Goal: Task Accomplishment & Management: Complete application form

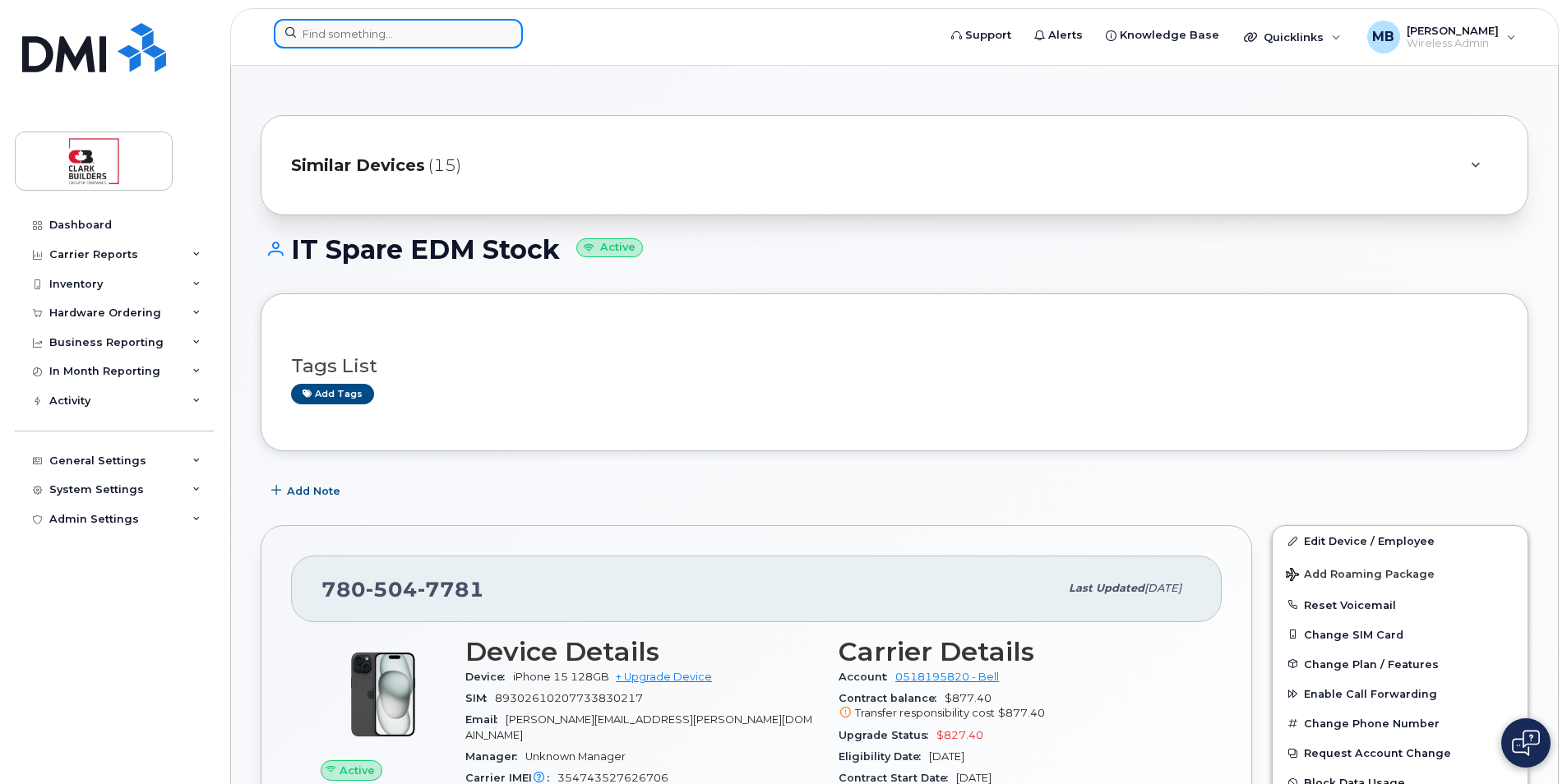
click at [435, 30] on input at bounding box center [398, 33] width 249 height 29
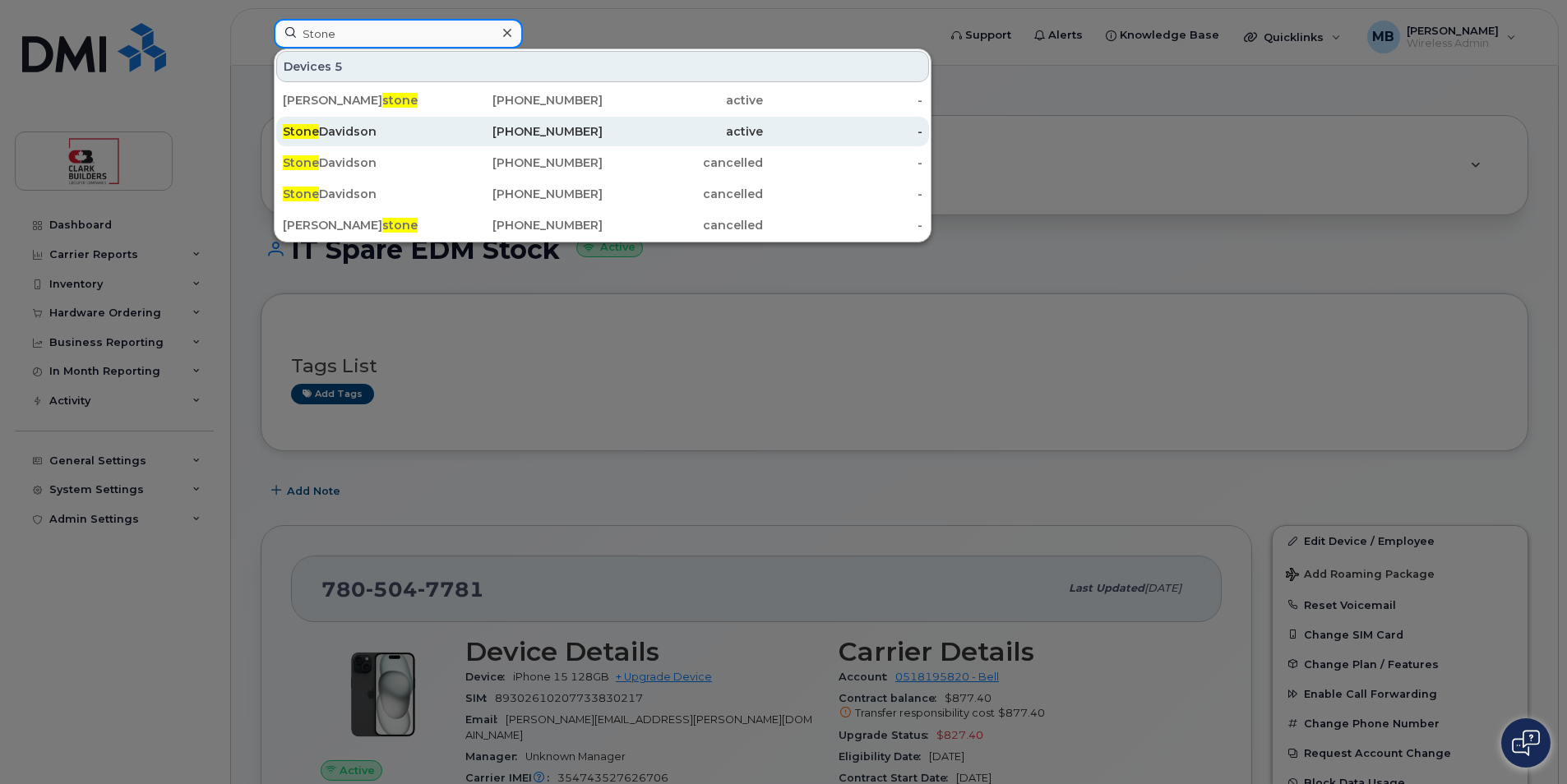
type input "Stone"
click at [371, 132] on div "Stone Davidson" at bounding box center [363, 131] width 160 height 17
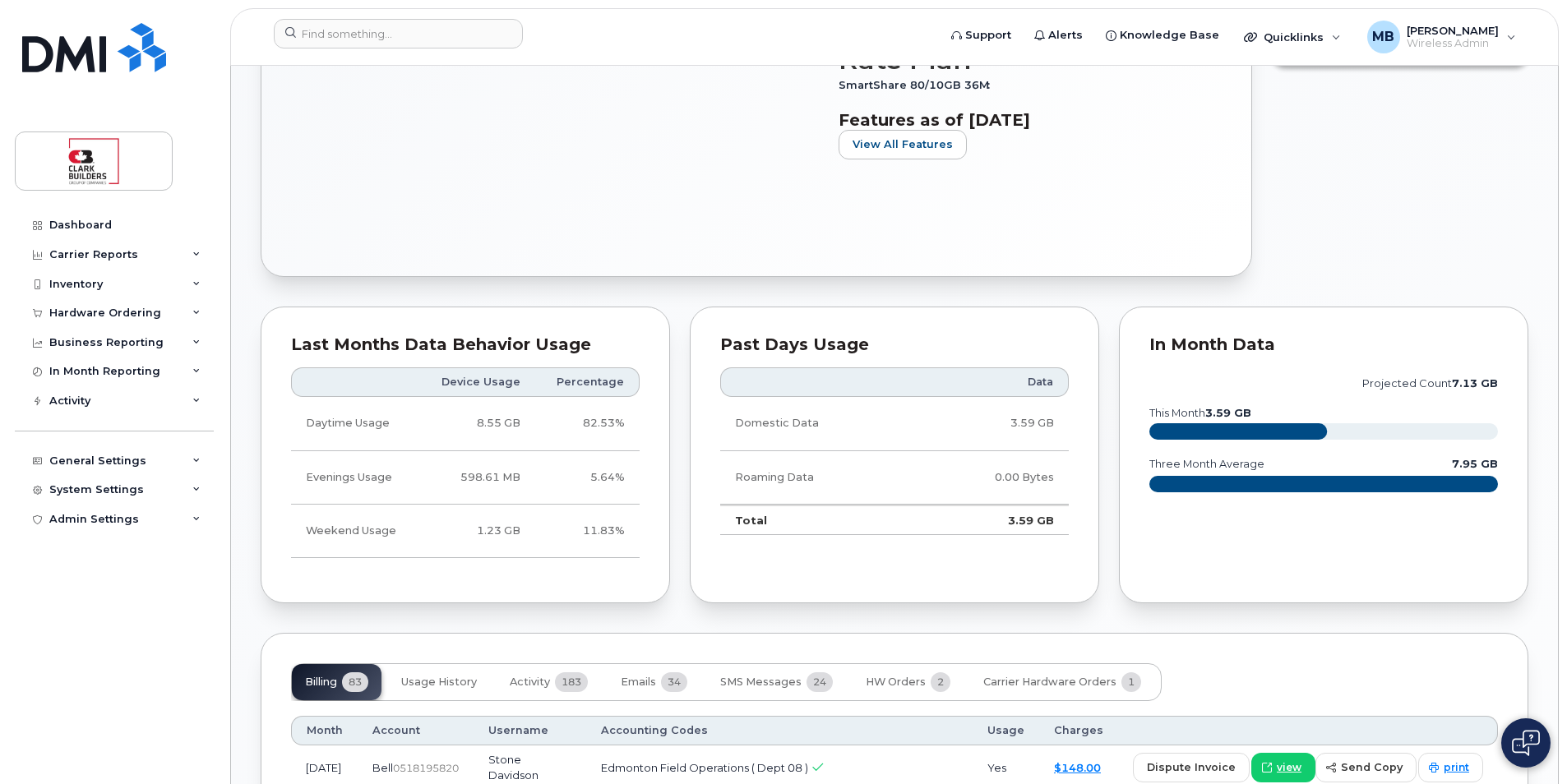
scroll to position [1150, 0]
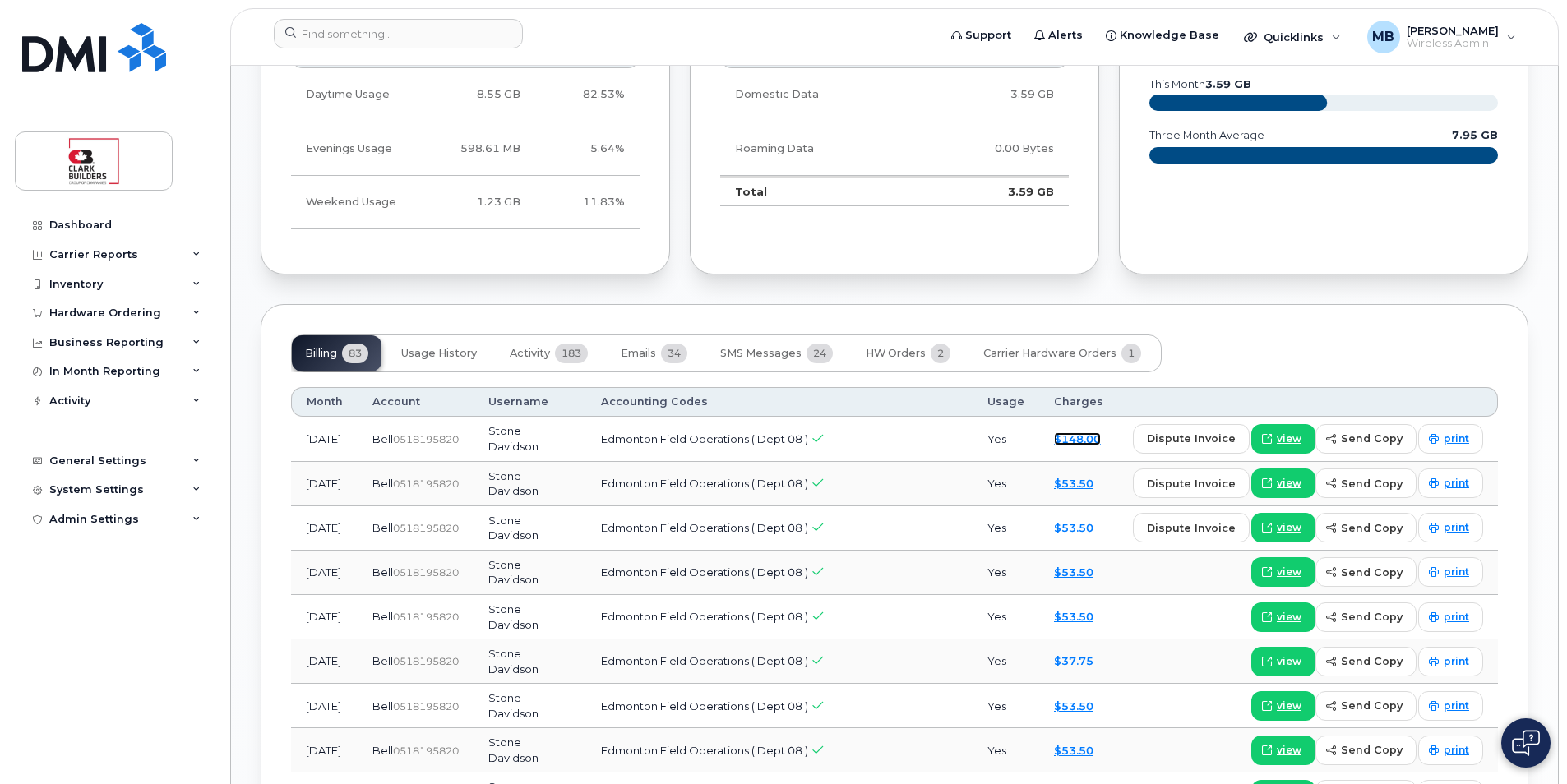
click at [1075, 436] on link "$148.00" at bounding box center [1077, 438] width 47 height 13
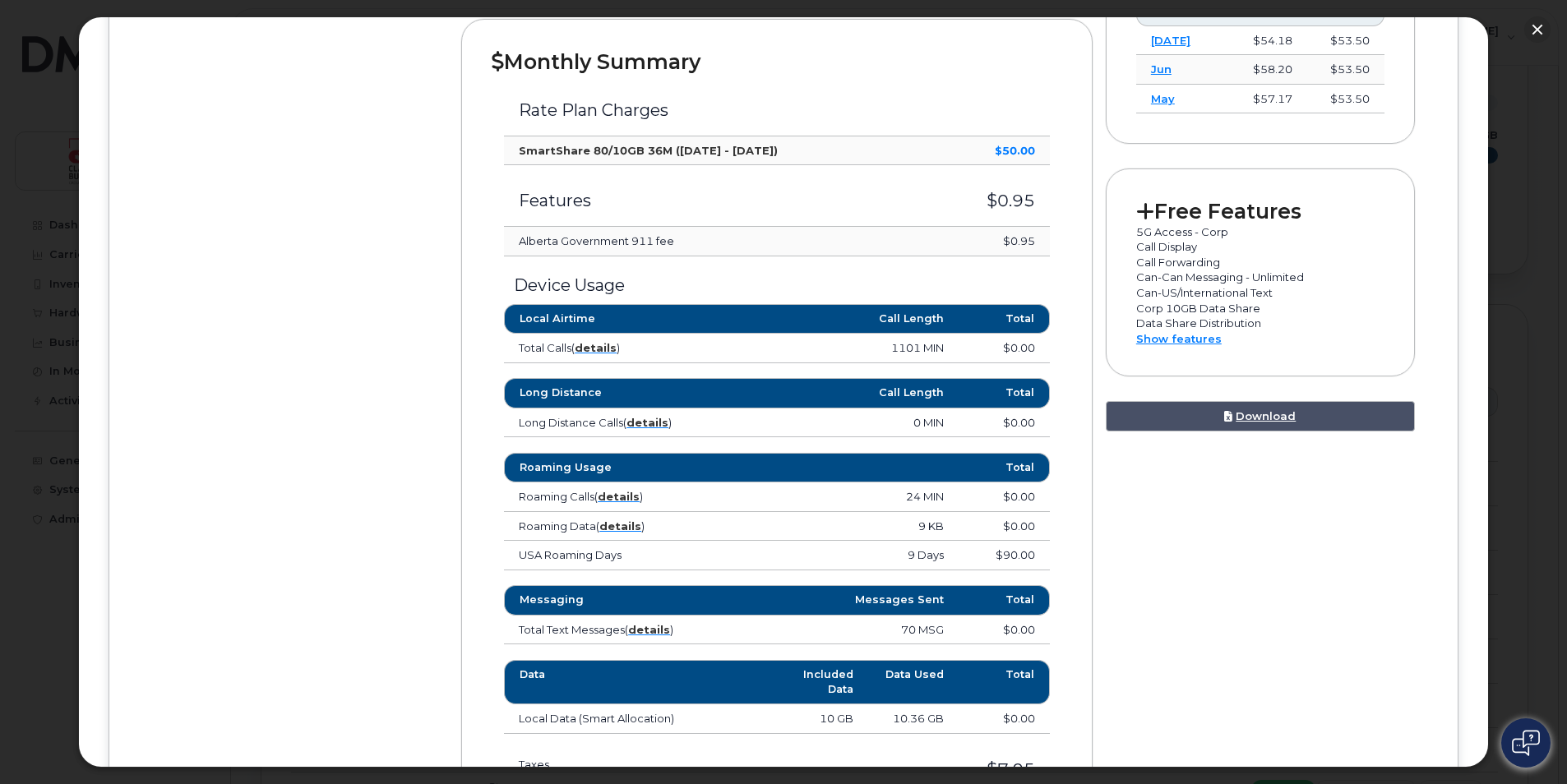
scroll to position [821, 0]
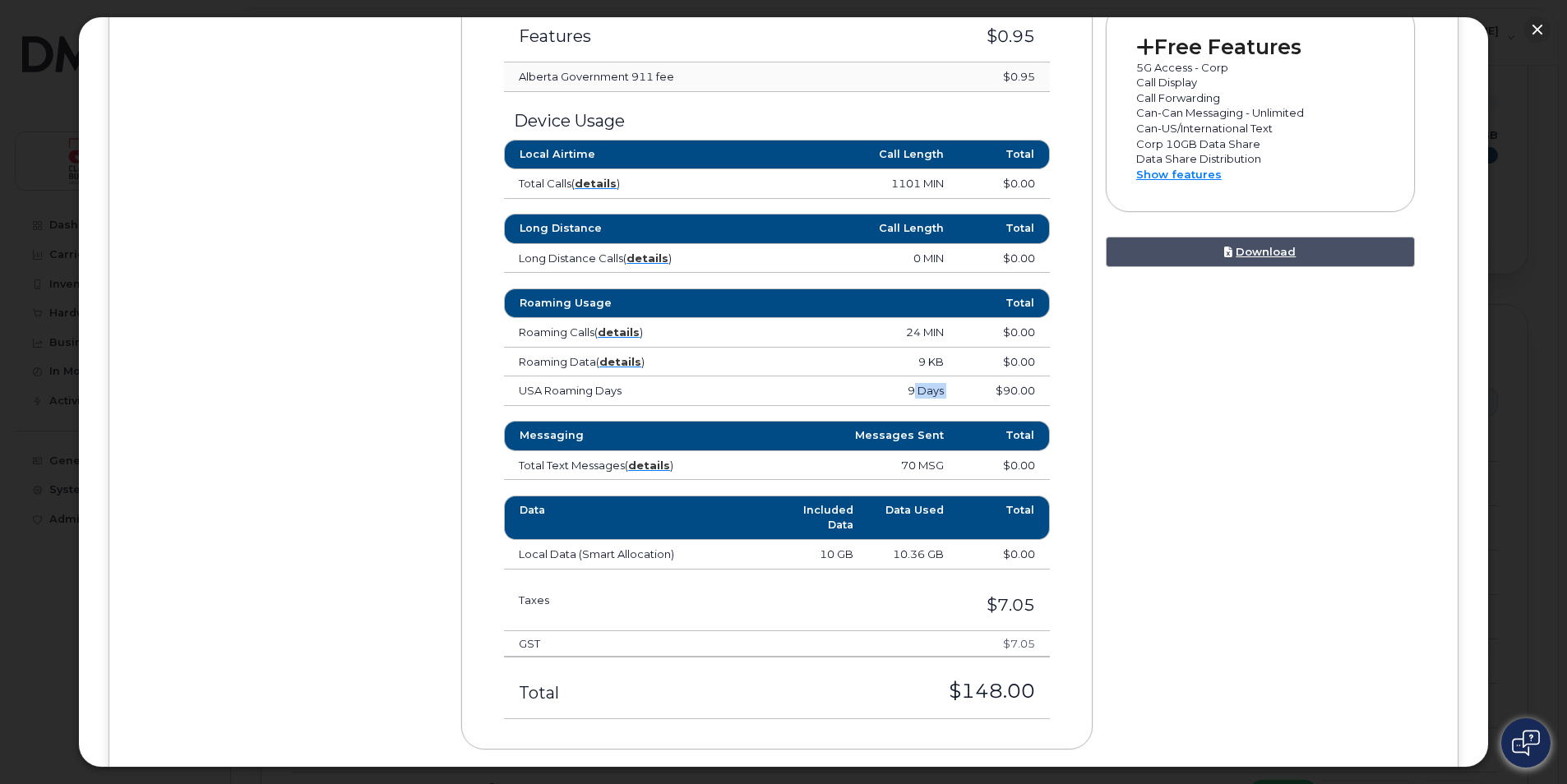
drag, startPoint x: 906, startPoint y: 387, endPoint x: 955, endPoint y: 394, distance: 49.5
click at [955, 394] on tr "USA Roaming Days 9 Days $90.00" at bounding box center [776, 391] width 545 height 29
drag, startPoint x: 955, startPoint y: 394, endPoint x: 1046, endPoint y: 395, distance: 91.0
click at [1046, 395] on div "Roaming Usage Total Roaming Calls ( details ) 24 MIN $0.00 United States of Ame…" at bounding box center [777, 347] width 571 height 117
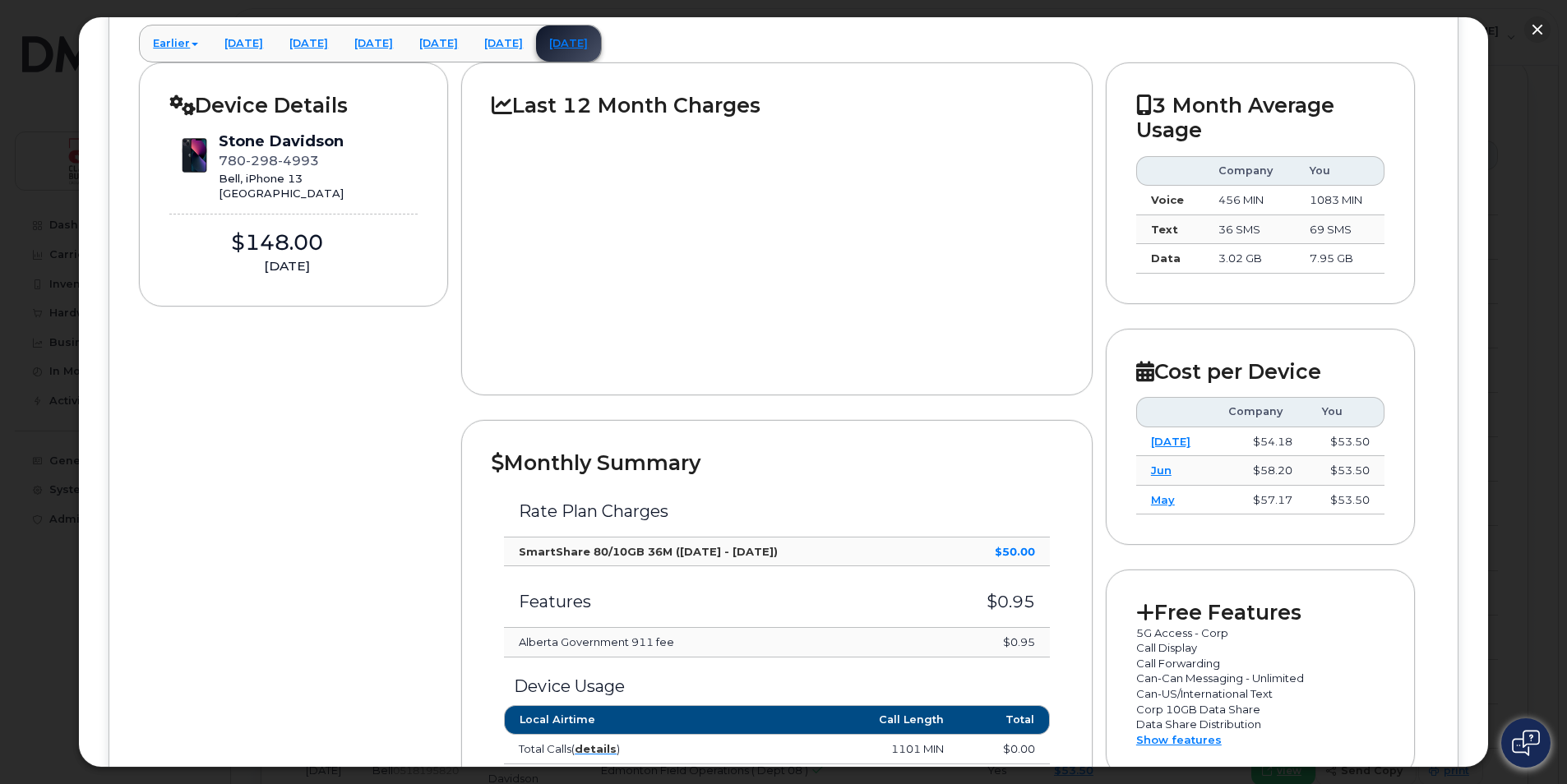
scroll to position [1478, 0]
click at [904, 341] on div at bounding box center [777, 241] width 571 height 248
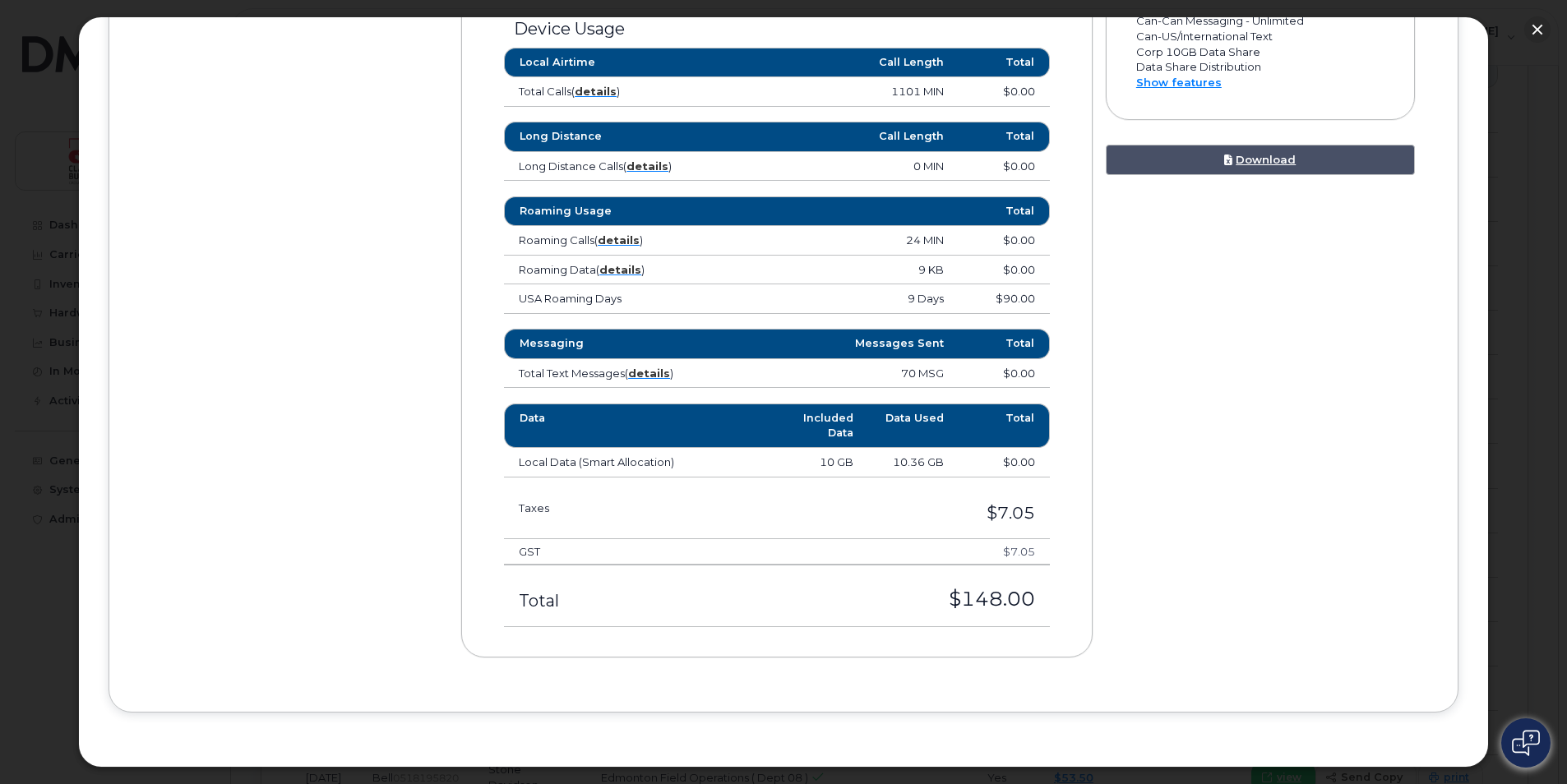
scroll to position [749, 0]
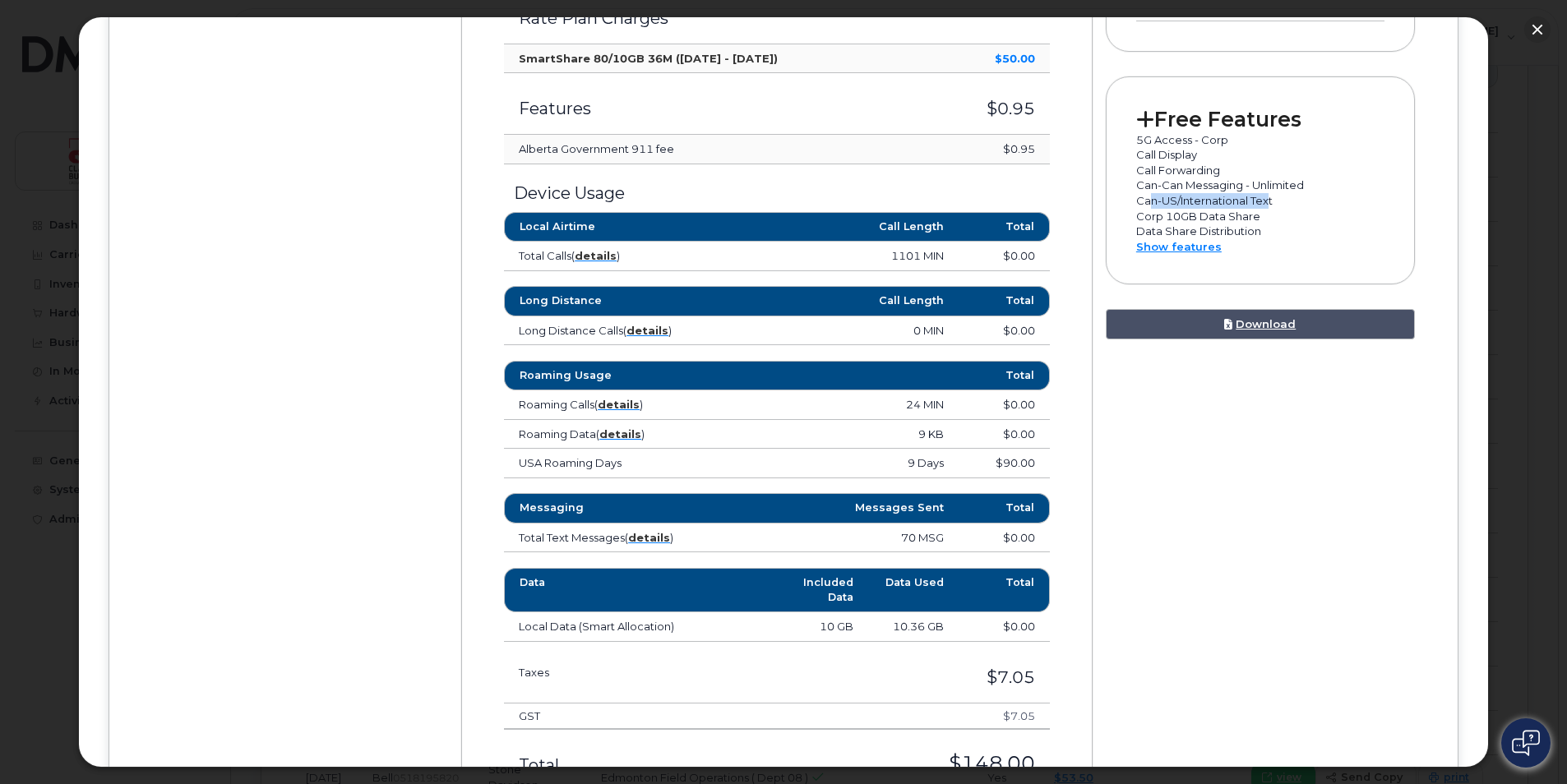
drag, startPoint x: 1144, startPoint y: 197, endPoint x: 1265, endPoint y: 205, distance: 121.3
click at [1265, 205] on p "Can-US/International Text" at bounding box center [1260, 201] width 248 height 16
drag, startPoint x: 1265, startPoint y: 205, endPoint x: 1208, endPoint y: 221, distance: 59.2
click at [1208, 221] on p "Corp 10GB Data Share" at bounding box center [1260, 216] width 248 height 16
drag, startPoint x: 1149, startPoint y: 187, endPoint x: 1286, endPoint y: 188, distance: 137.0
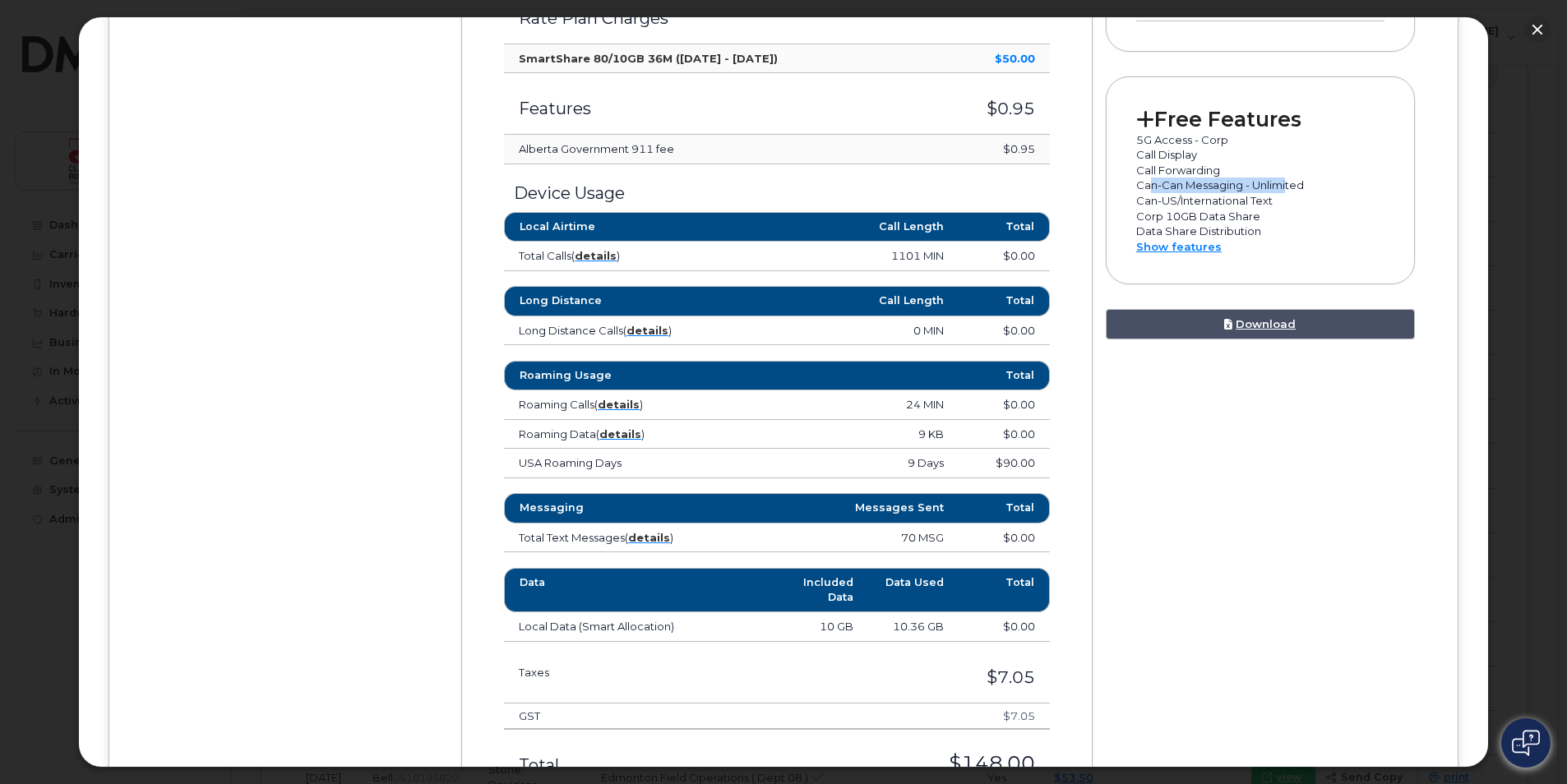
click at [1286, 188] on p "Can-Can Messaging - Unlimited" at bounding box center [1260, 185] width 248 height 16
drag, startPoint x: 1286, startPoint y: 188, endPoint x: 1245, endPoint y: 209, distance: 46.1
click at [1245, 209] on p "Corp 10GB Data Share" at bounding box center [1260, 216] width 248 height 16
click at [1536, 34] on button "button" at bounding box center [1537, 29] width 26 height 26
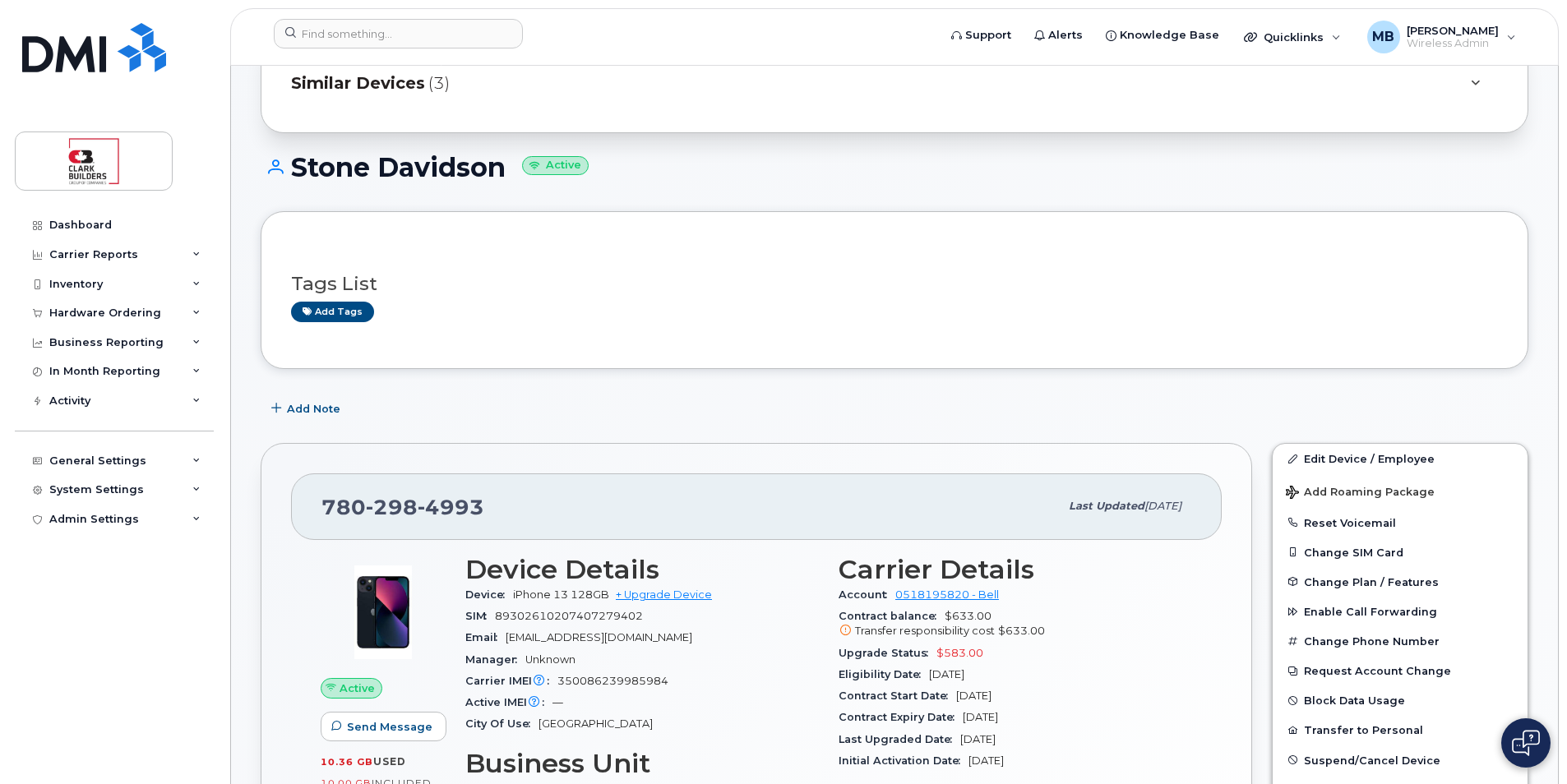
scroll to position [0, 0]
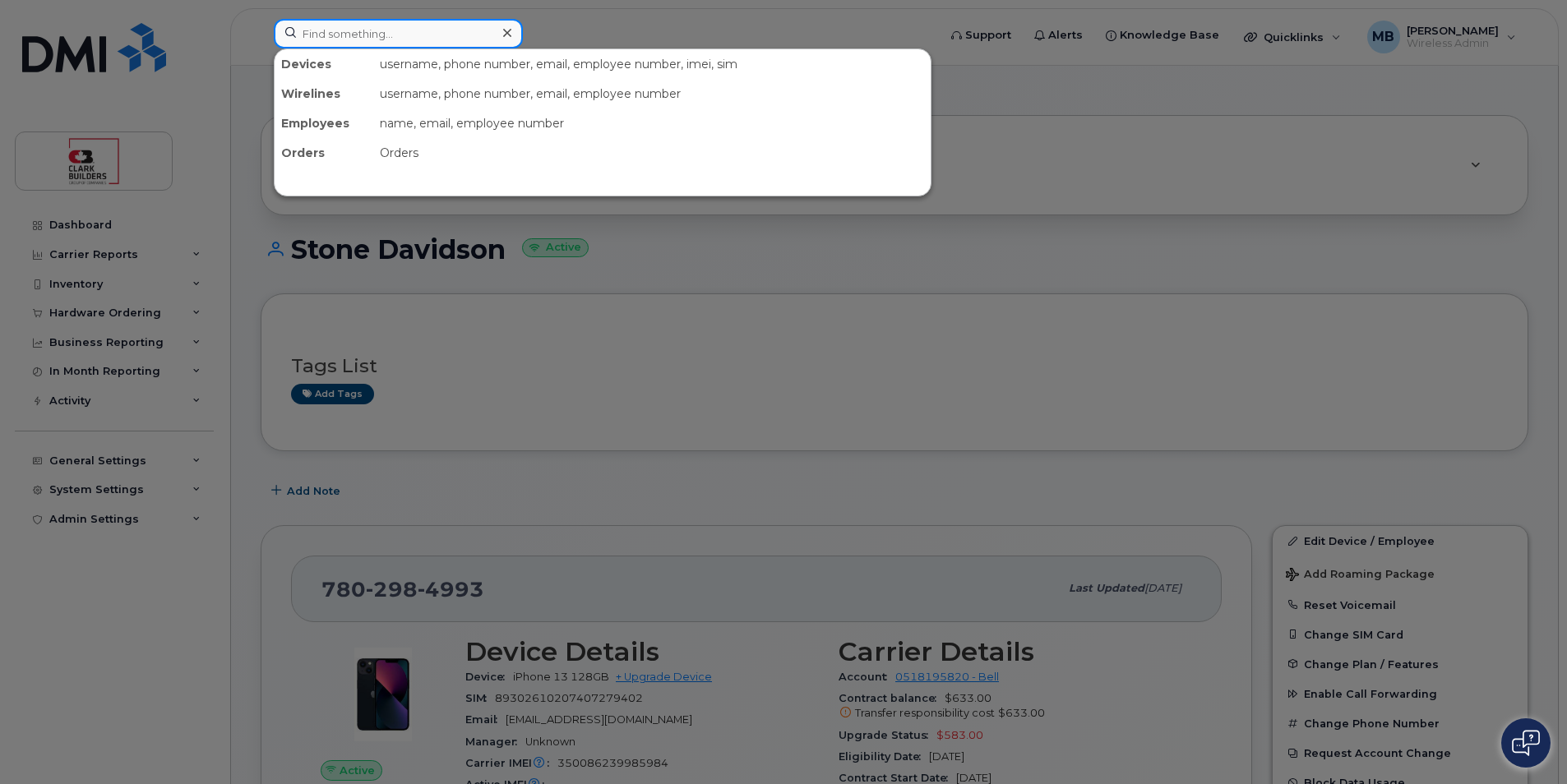
click at [427, 30] on input at bounding box center [398, 33] width 249 height 29
click at [509, 34] on icon at bounding box center [507, 32] width 8 height 13
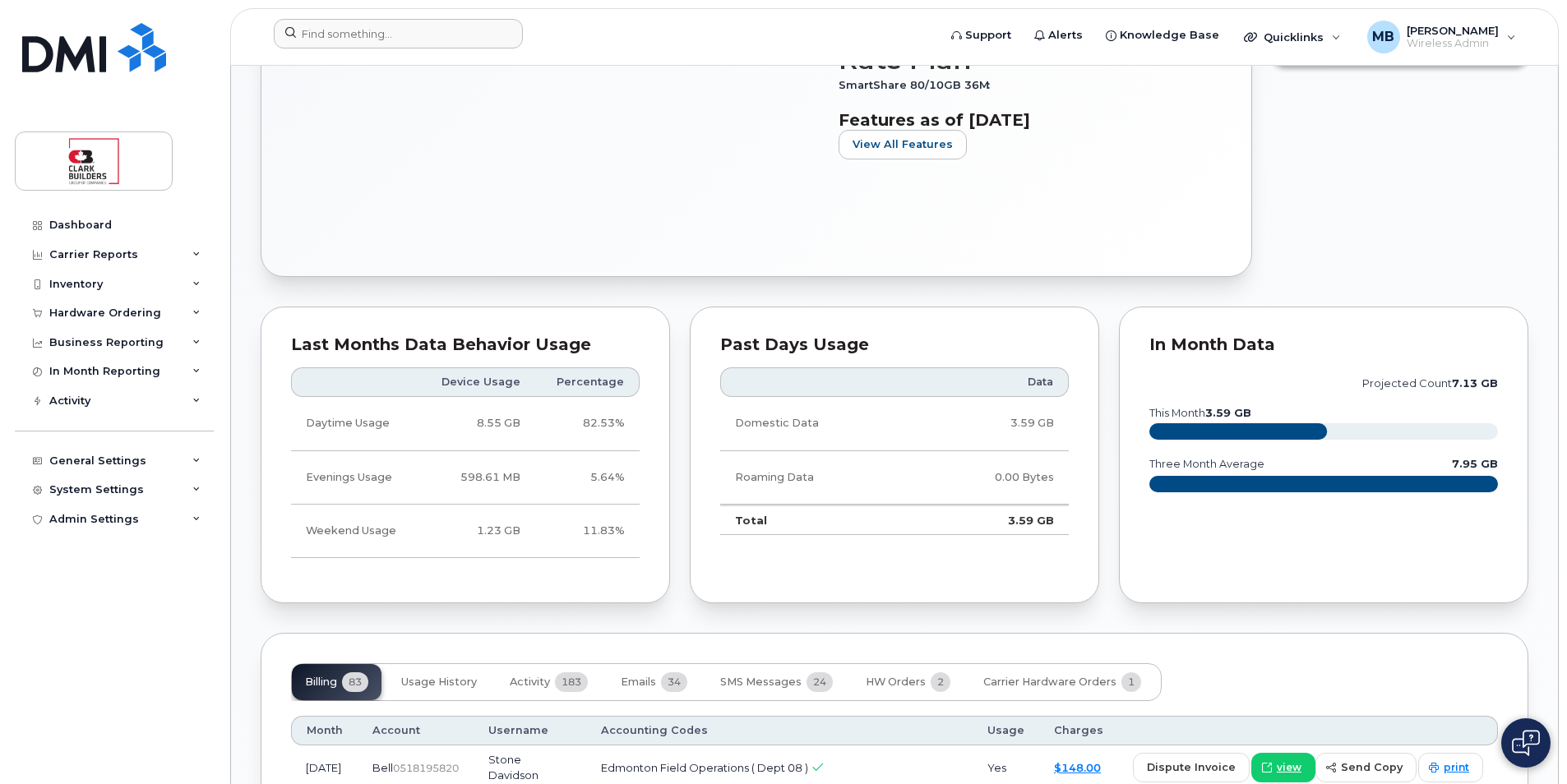
scroll to position [1150, 0]
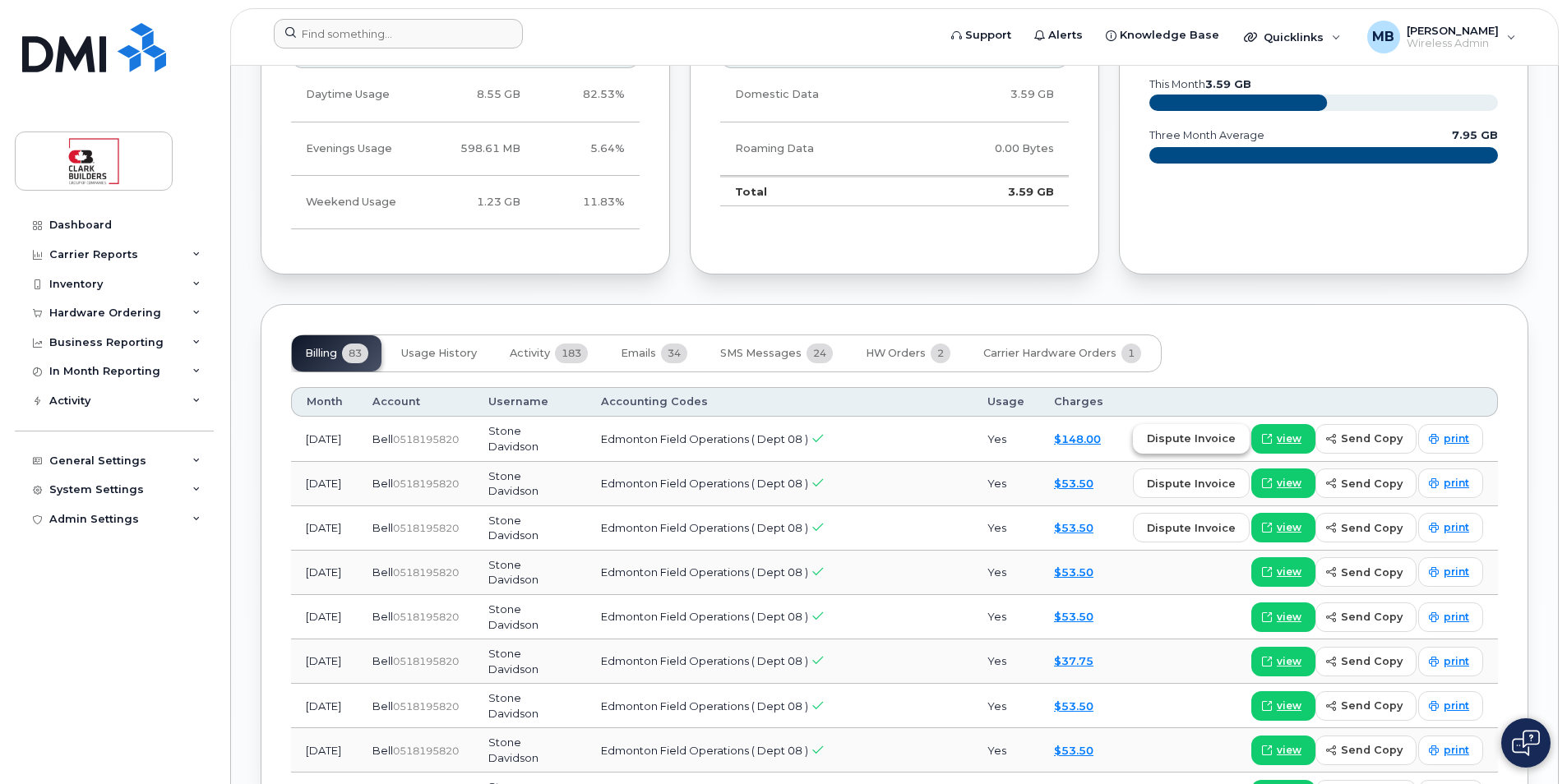
click at [1212, 436] on span "dispute invoice" at bounding box center [1190, 438] width 89 height 16
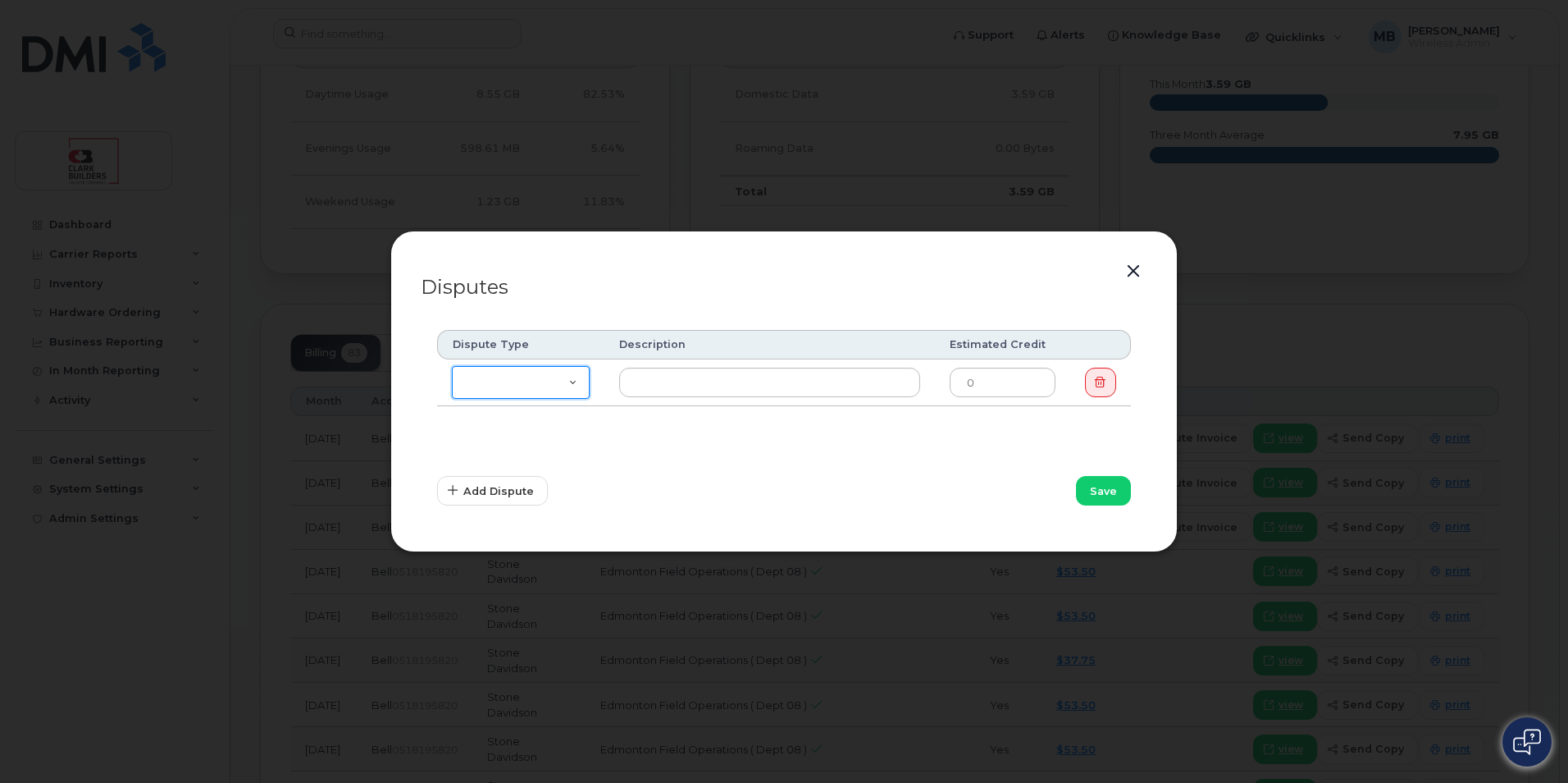
click at [569, 383] on select "Missing Discount Roaming Credit Data Credit Missing Feature Other" at bounding box center [521, 383] width 138 height 33
select select "other"
click at [452, 366] on select "Missing Discount Roaming Credit Data Credit Missing Feature Other" at bounding box center [521, 383] width 138 height 33
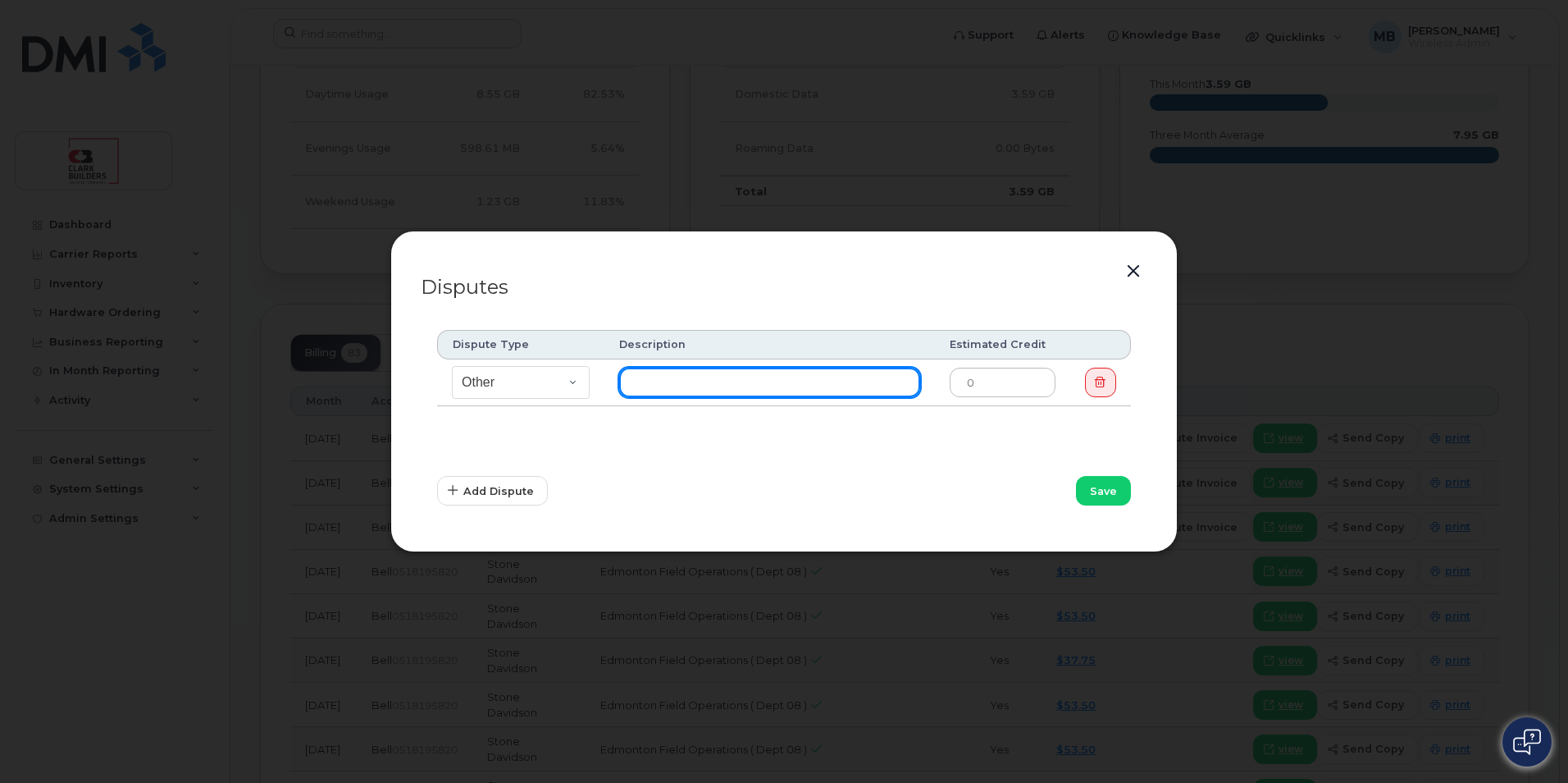
click at [726, 380] on input "text" at bounding box center [769, 382] width 301 height 29
click at [810, 378] on input "text" at bounding box center [769, 382] width 301 height 29
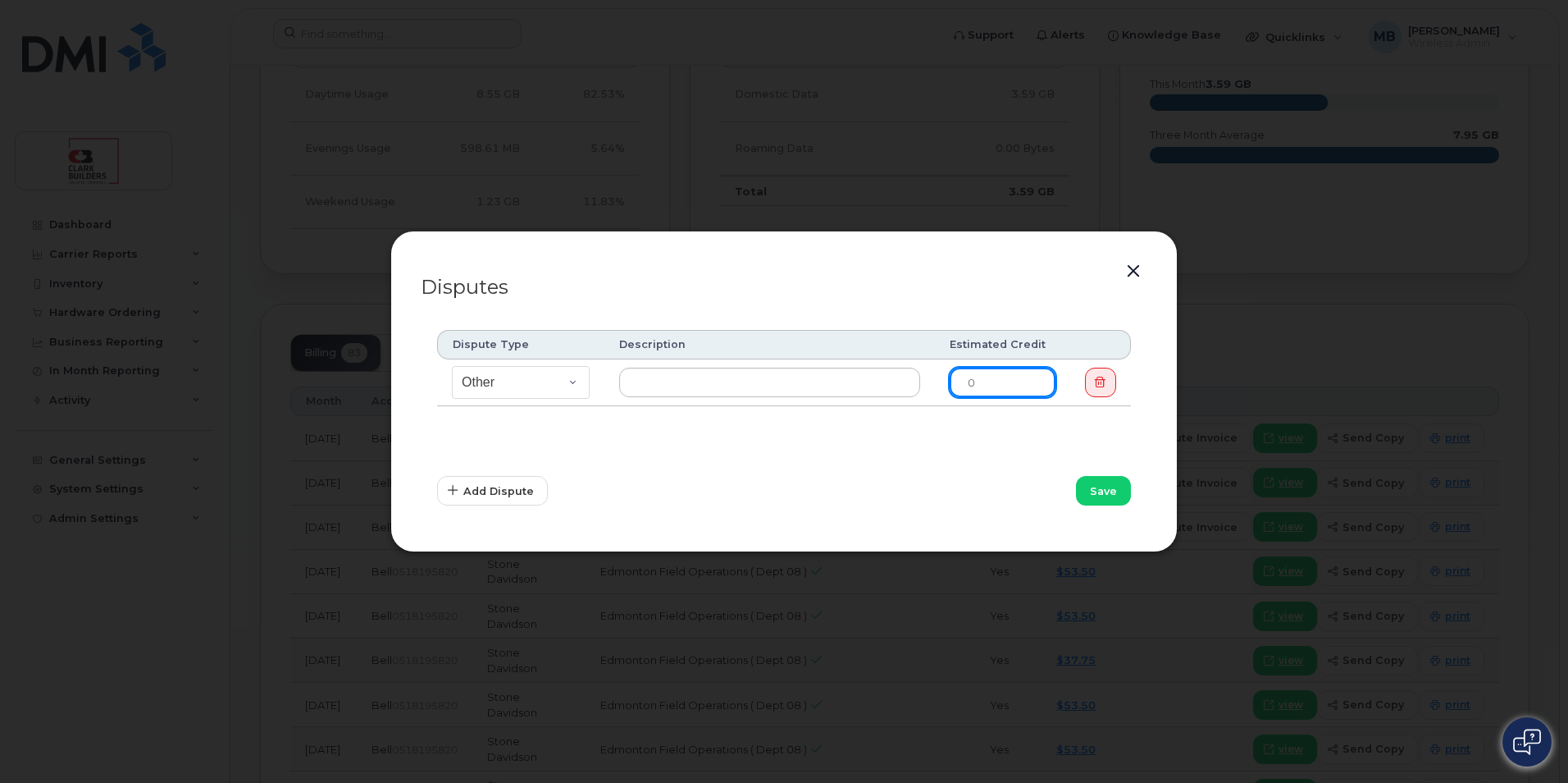
click at [1003, 378] on input "0" at bounding box center [1003, 382] width 106 height 29
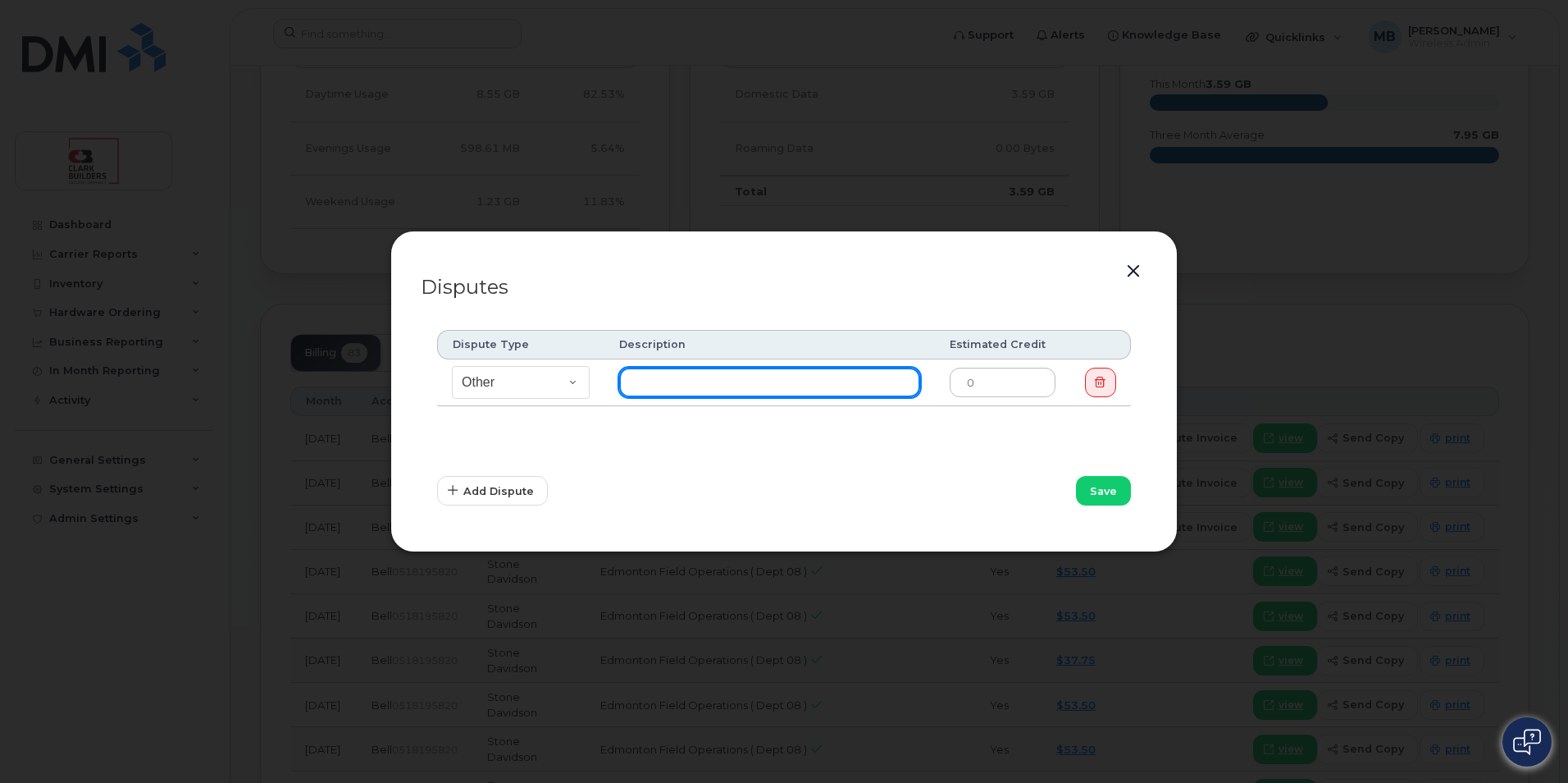
click at [705, 378] on input "text" at bounding box center [769, 382] width 301 height 29
click at [1136, 268] on button "button" at bounding box center [1133, 272] width 24 height 23
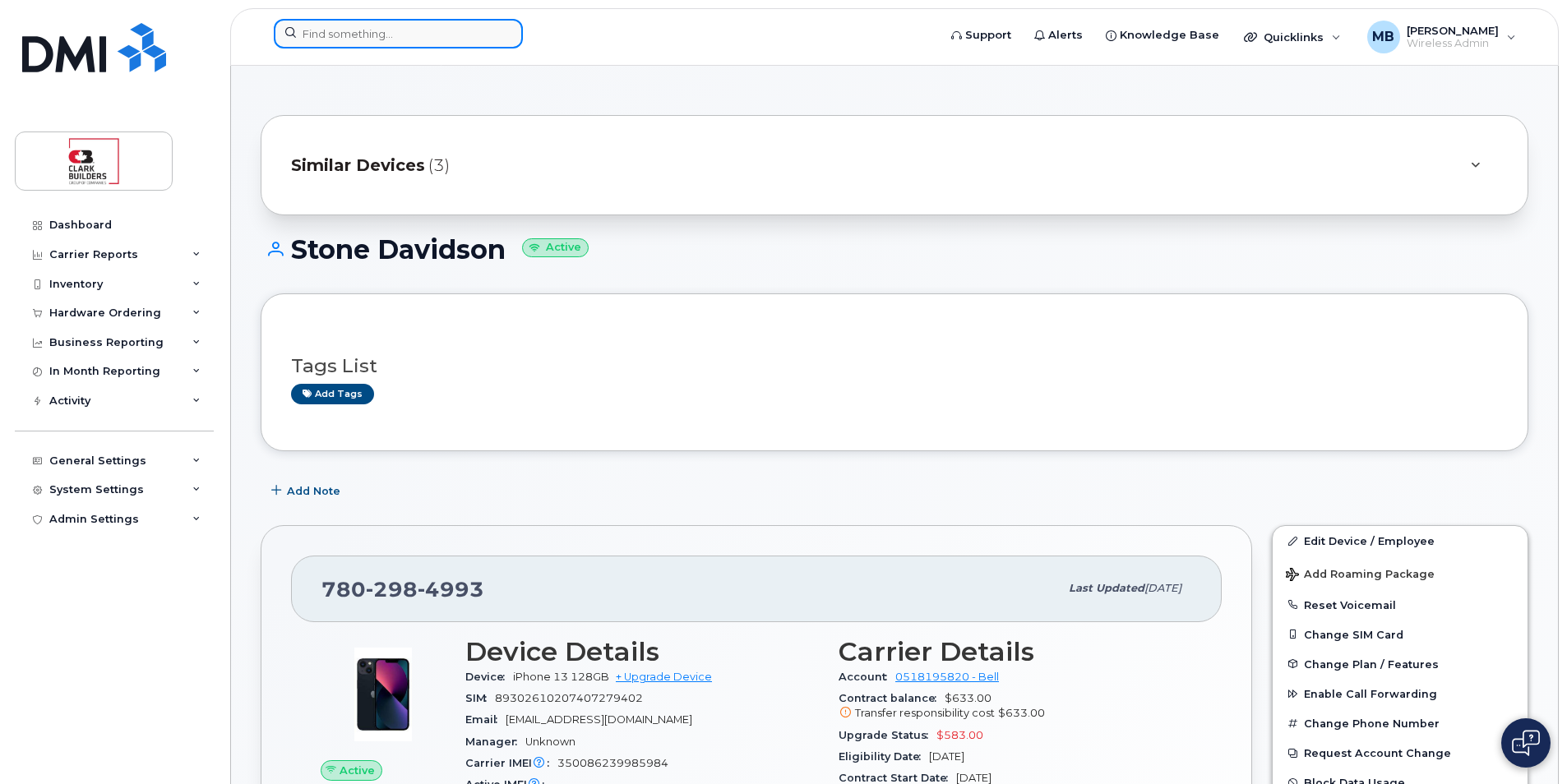
click at [304, 39] on input at bounding box center [398, 33] width 249 height 29
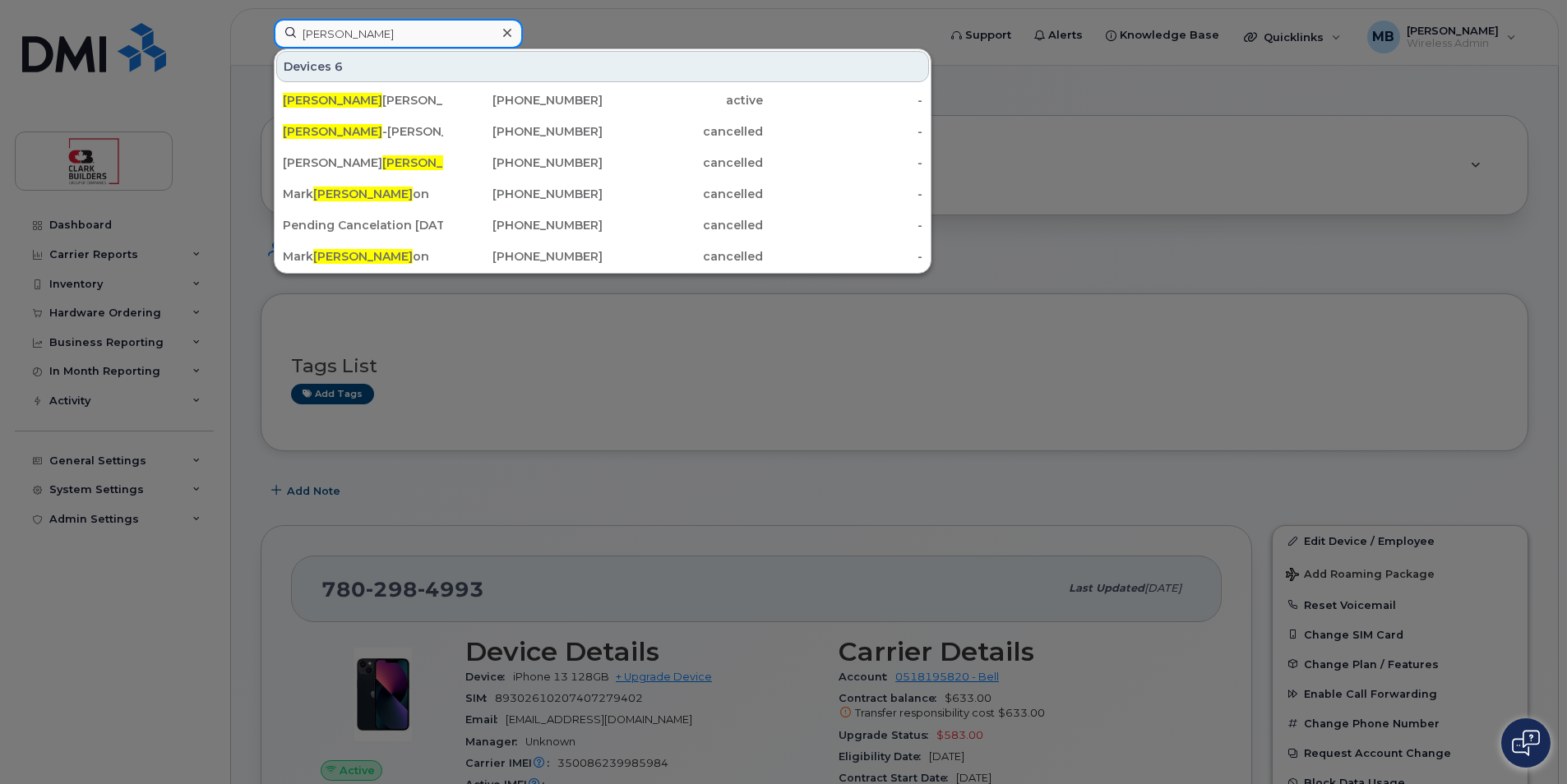
type input "Lars Erik Larsen"
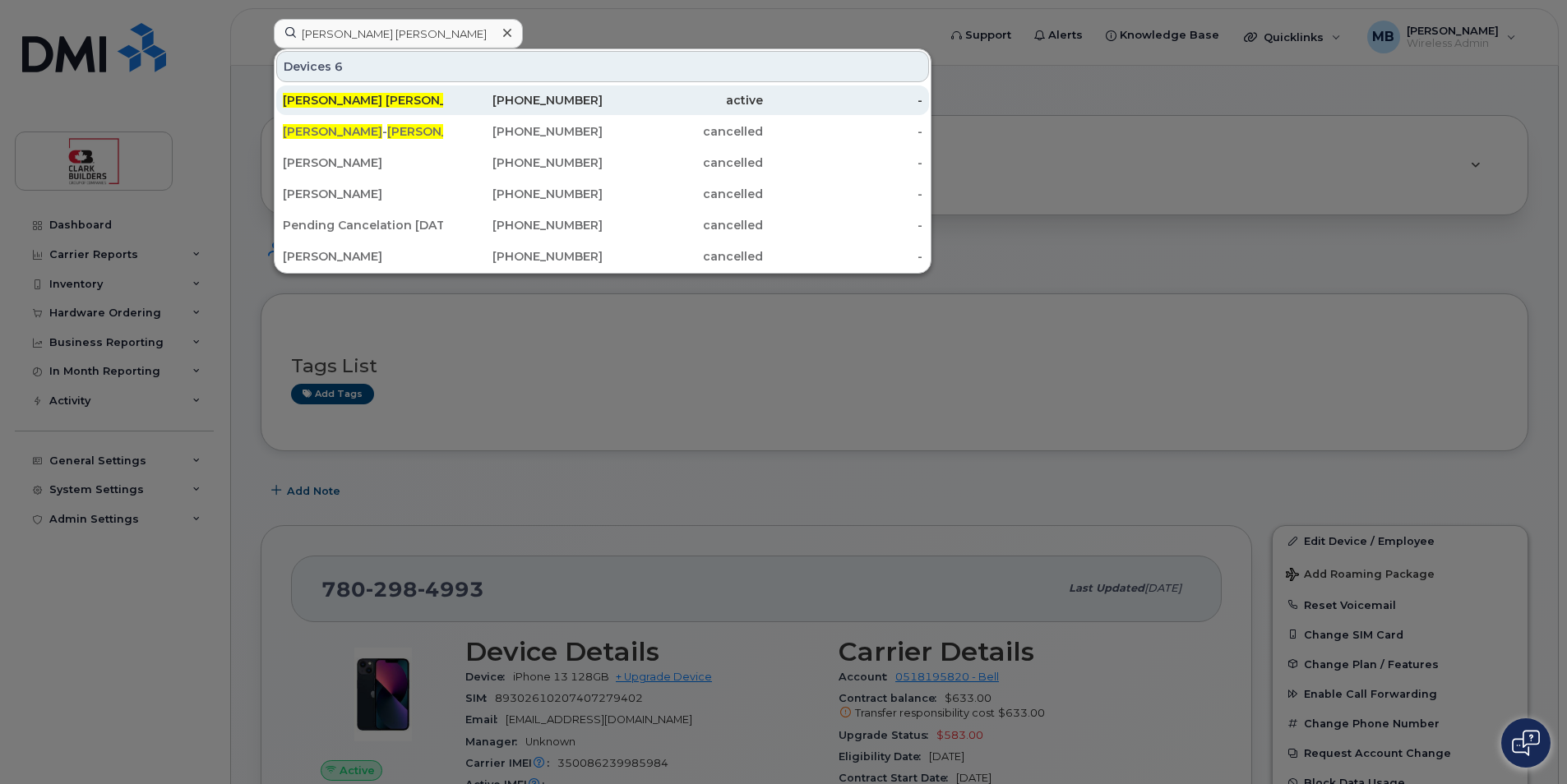
click at [443, 92] on div "Lars Erik Larsen" at bounding box center [523, 100] width 160 height 29
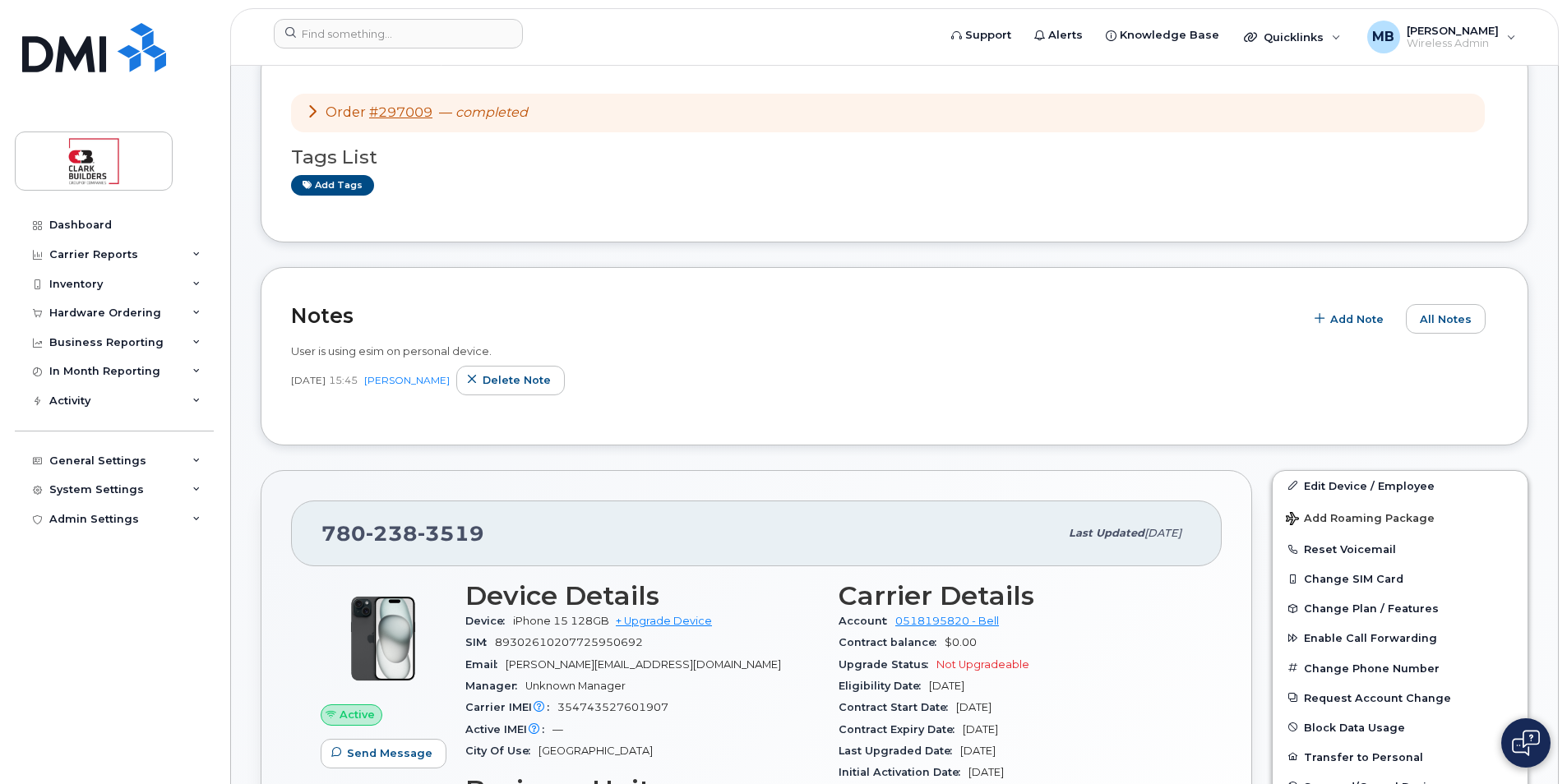
scroll to position [492, 0]
